Goal: Find specific page/section: Find specific page/section

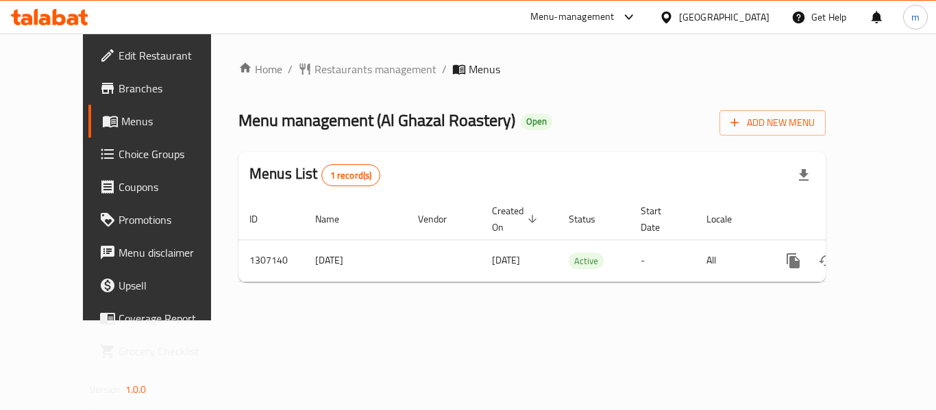
click at [754, 10] on div "United Arab Emirates" at bounding box center [724, 17] width 90 height 15
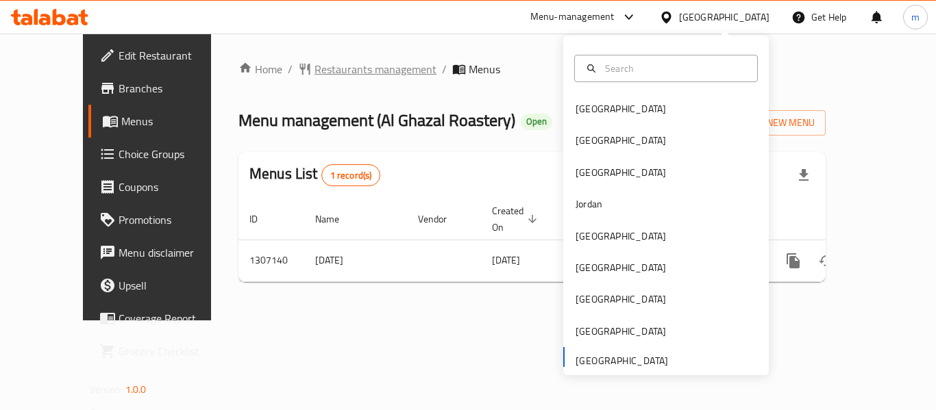
click at [314, 66] on span "Restaurants management" at bounding box center [375, 69] width 122 height 16
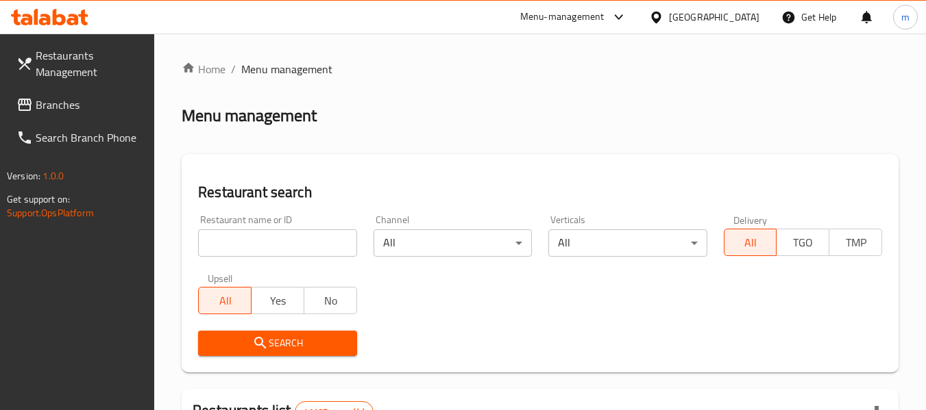
click at [52, 105] on span "Branches" at bounding box center [90, 105] width 108 height 16
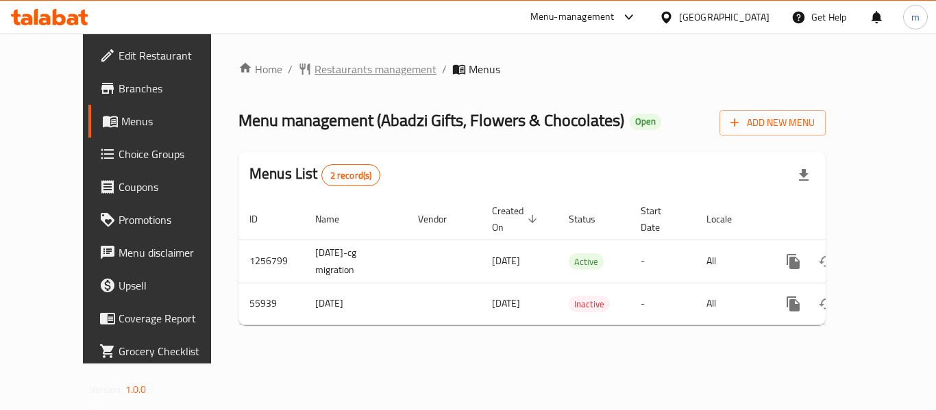
click at [314, 73] on span "Restaurants management" at bounding box center [375, 69] width 122 height 16
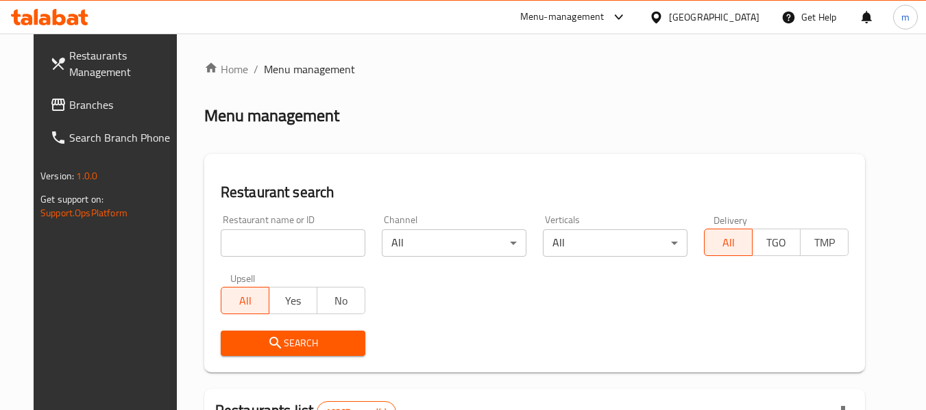
click at [97, 108] on span "Branches" at bounding box center [123, 105] width 108 height 16
